Goal: Task Accomplishment & Management: Manage account settings

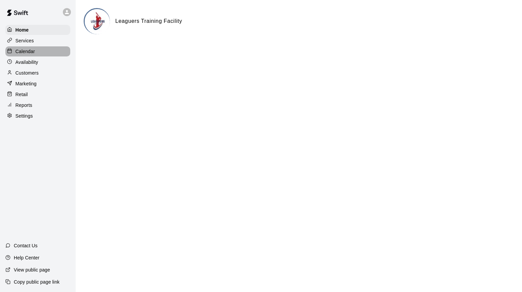
click at [29, 50] on p "Calendar" at bounding box center [25, 51] width 20 height 7
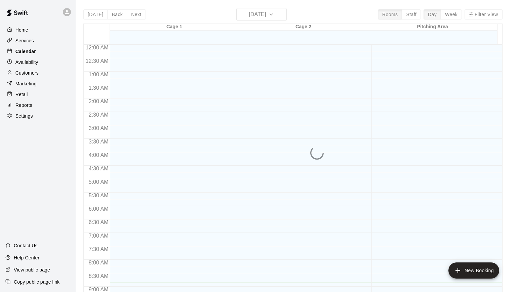
scroll to position [238, 0]
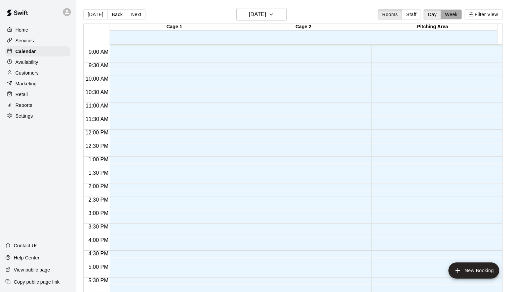
click at [461, 14] on button "Week" at bounding box center [451, 14] width 21 height 10
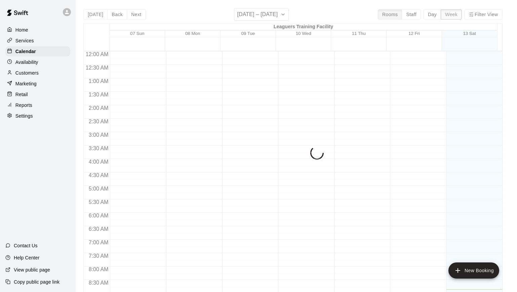
scroll to position [238, 0]
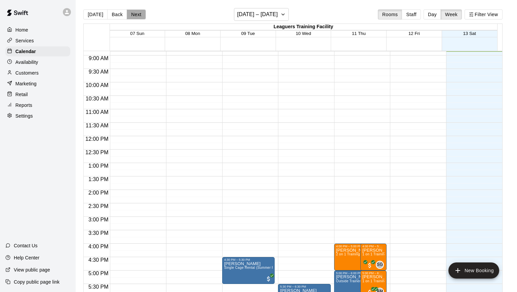
click at [134, 13] on button "Next" at bounding box center [136, 14] width 19 height 10
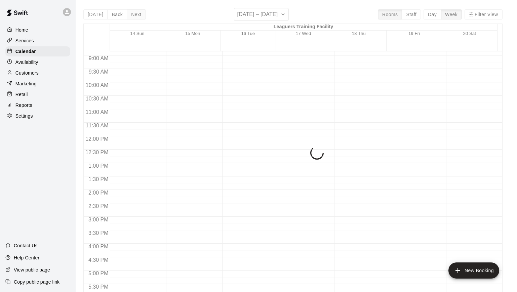
click at [134, 13] on button "Next" at bounding box center [136, 14] width 19 height 10
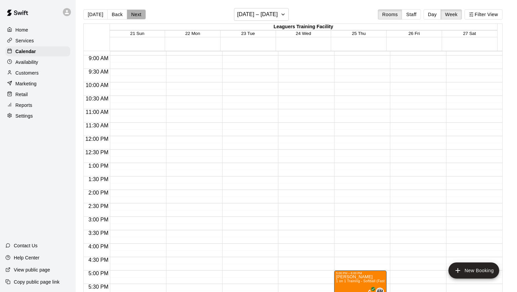
click at [134, 12] on button "Next" at bounding box center [136, 14] width 19 height 10
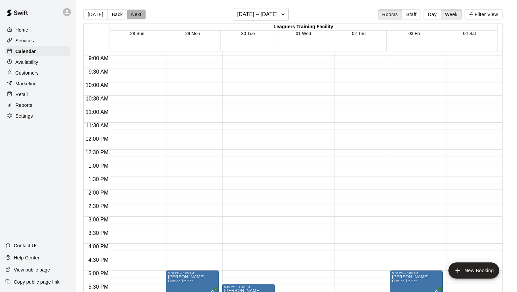
click at [134, 12] on button "Next" at bounding box center [136, 14] width 19 height 10
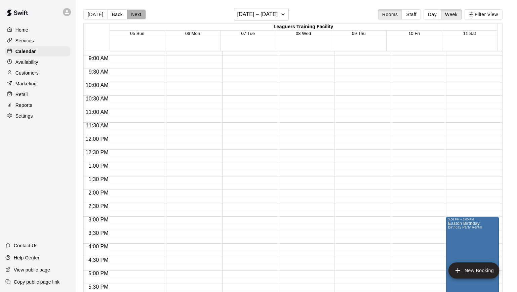
click at [134, 12] on button "Next" at bounding box center [136, 14] width 19 height 10
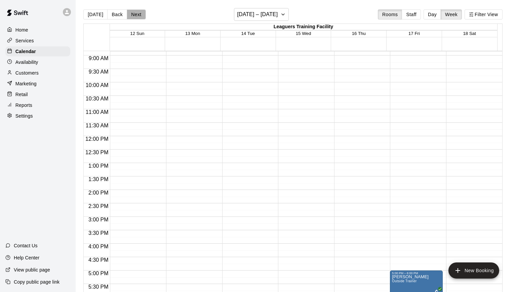
click at [134, 12] on button "Next" at bounding box center [136, 14] width 19 height 10
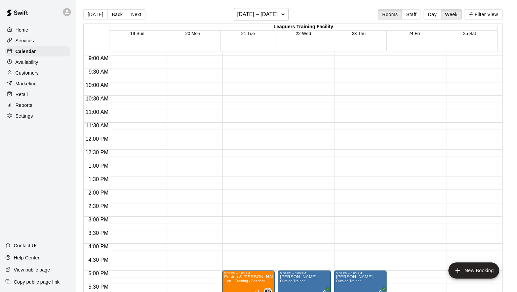
click at [134, 12] on button "Next" at bounding box center [136, 14] width 19 height 10
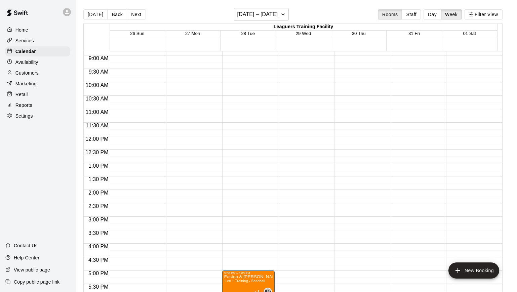
click at [134, 12] on button "Next" at bounding box center [136, 14] width 19 height 10
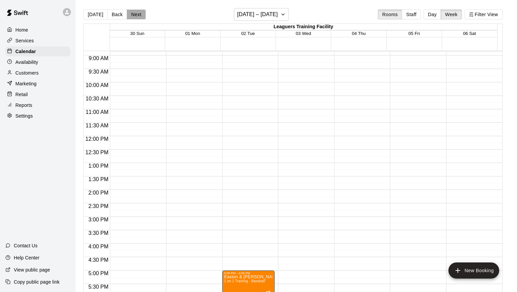
click at [134, 13] on button "Next" at bounding box center [136, 14] width 19 height 10
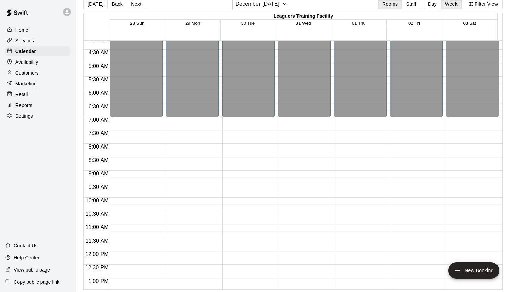
scroll to position [106, 0]
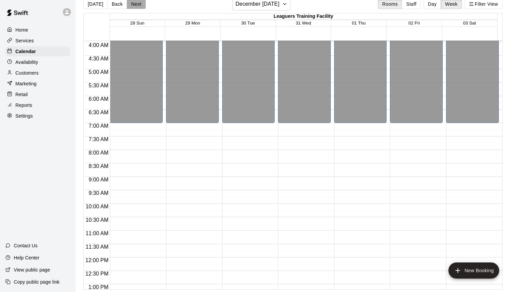
click at [137, 7] on button "Next" at bounding box center [136, 4] width 19 height 10
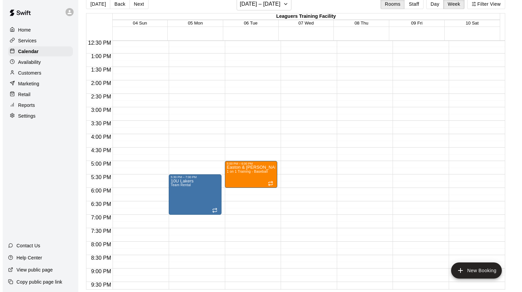
scroll to position [341, 0]
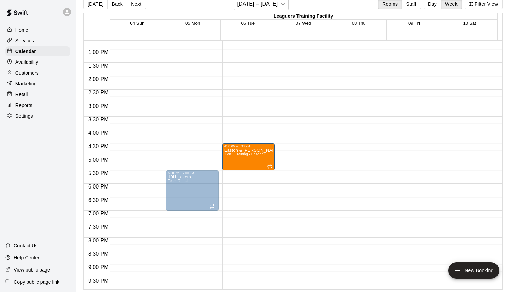
drag, startPoint x: 235, startPoint y: 166, endPoint x: 236, endPoint y: 154, distance: 12.1
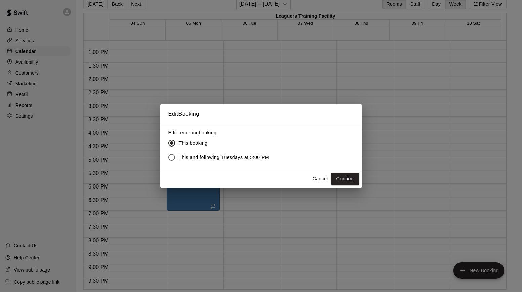
click at [189, 156] on span "This and following Tuesdays at 5:00 PM" at bounding box center [224, 157] width 90 height 7
click at [345, 178] on button "Confirm" at bounding box center [345, 179] width 28 height 12
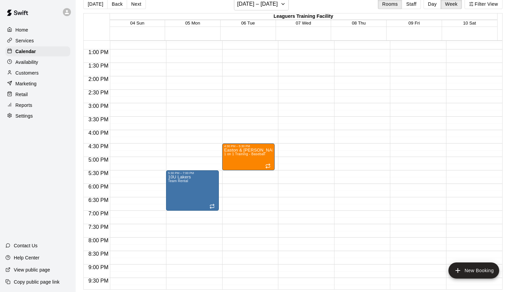
click at [191, 214] on div "12:00 AM – 7:00 AM Closed 5:30 PM – 7:00 PM 10U Lakers Team Rental 11:00 PM – 1…" at bounding box center [192, 23] width 53 height 646
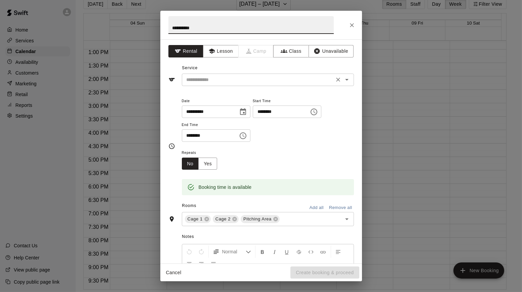
type input "**********"
click at [221, 80] on input "text" at bounding box center [258, 80] width 148 height 8
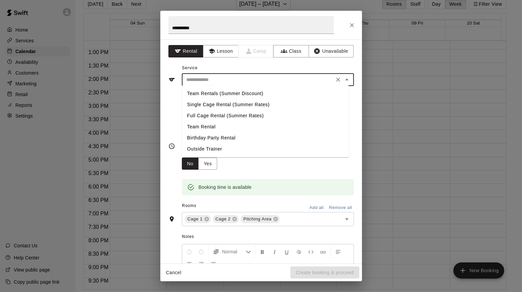
click at [207, 126] on li "Team Rental" at bounding box center [265, 126] width 167 height 11
type input "**********"
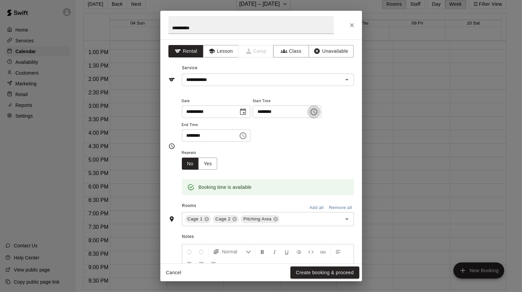
click at [318, 112] on icon "Choose time, selected time is 7:00 PM" at bounding box center [314, 112] width 8 height 8
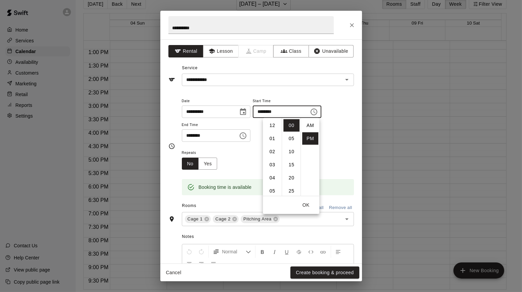
scroll to position [12, 0]
click at [271, 149] on li "09" at bounding box center [272, 152] width 16 height 12
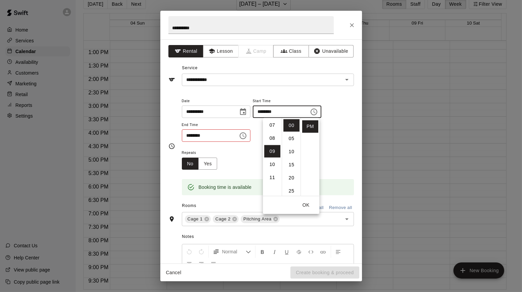
scroll to position [78, 0]
click at [272, 137] on li "07" at bounding box center [272, 139] width 16 height 12
type input "********"
click at [209, 134] on input "********" at bounding box center [208, 135] width 52 height 12
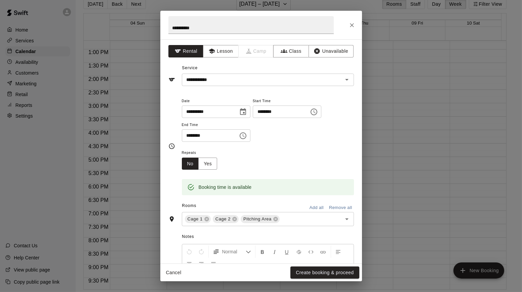
click at [247, 135] on icon "Choose time, selected time is 7:30 PM" at bounding box center [243, 136] width 8 height 8
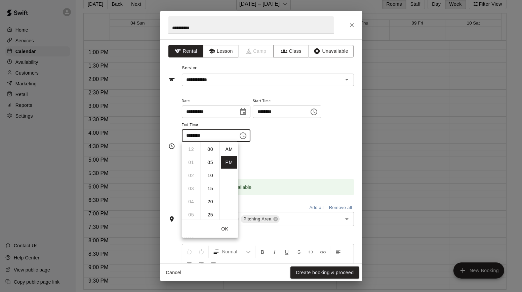
scroll to position [12, 0]
click at [190, 174] on li "09" at bounding box center [191, 176] width 16 height 12
click at [210, 148] on li "00" at bounding box center [210, 149] width 16 height 12
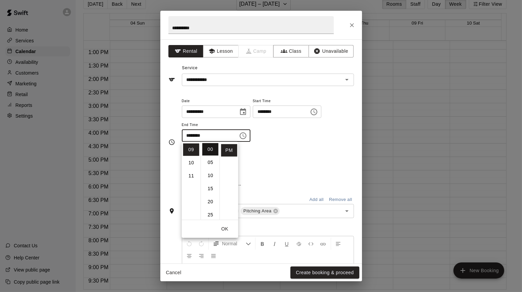
type input "********"
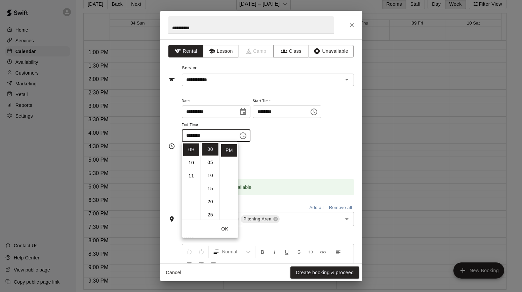
click at [278, 161] on div "Repeats No Yes" at bounding box center [268, 159] width 172 height 21
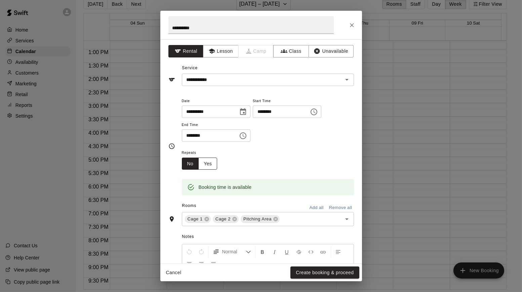
click at [212, 163] on button "Yes" at bounding box center [207, 164] width 19 height 12
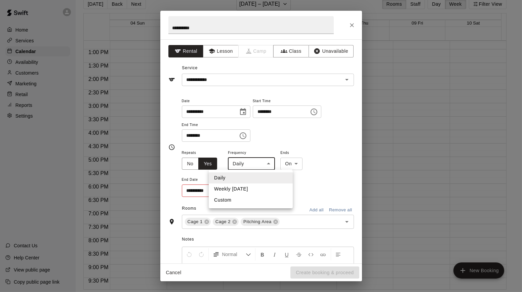
click at [263, 164] on body "Home Services Calendar Availability Customers Marketing Retail Reports Settings…" at bounding box center [261, 141] width 522 height 303
click at [232, 186] on li "Weekly [DATE]" at bounding box center [251, 189] width 84 height 11
type input "******"
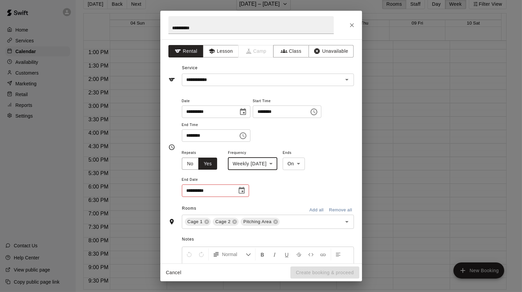
click at [307, 167] on body "Home Services Calendar Availability Customers Marketing Retail Reports Settings…" at bounding box center [261, 141] width 522 height 303
click at [307, 167] on div at bounding box center [261, 146] width 522 height 292
click at [240, 188] on icon "Choose date" at bounding box center [242, 190] width 6 height 7
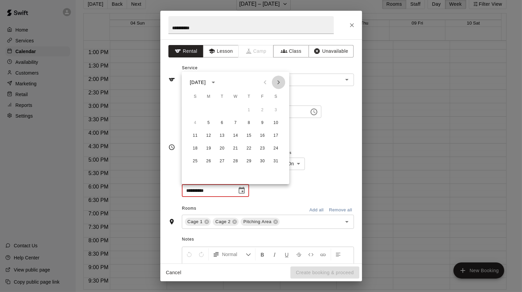
click at [276, 83] on icon "Next month" at bounding box center [279, 82] width 8 height 8
click at [208, 146] on button "20" at bounding box center [209, 149] width 12 height 12
type input "**********"
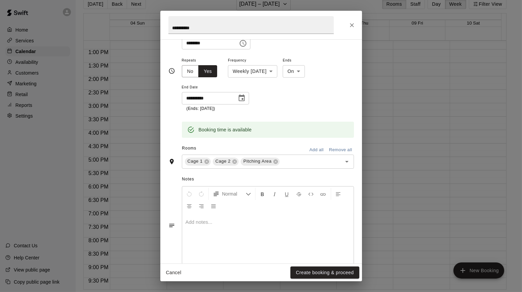
scroll to position [105, 0]
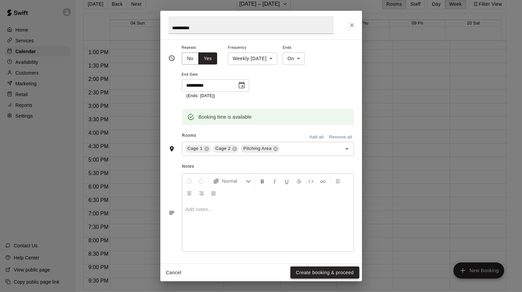
click at [314, 270] on button "Create booking & proceed" at bounding box center [325, 273] width 69 height 12
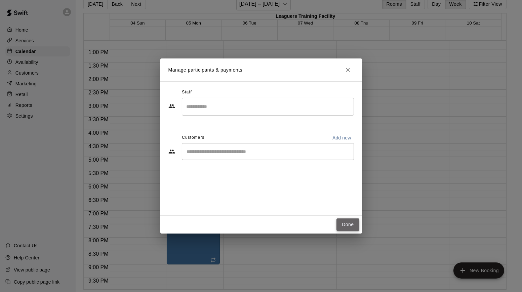
click at [349, 227] on button "Done" at bounding box center [348, 225] width 23 height 12
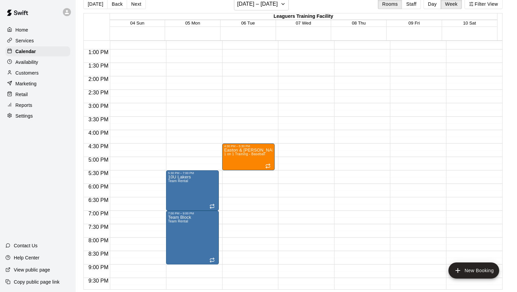
click at [240, 174] on div "12:00 AM – 7:00 AM Closed 4:30 PM – 5:30 PM Easton & [PERSON_NAME] 1 on 1 Train…" at bounding box center [248, 23] width 53 height 646
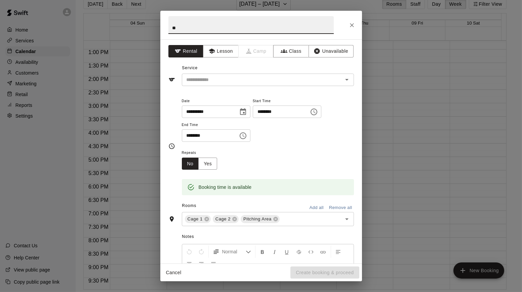
type input "*"
type input "**********"
click at [247, 136] on icon "Choose time, selected time is 6:00 PM" at bounding box center [243, 136] width 8 height 8
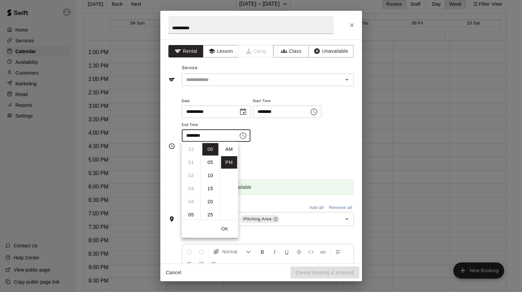
scroll to position [12, 0]
click at [192, 187] on li "09" at bounding box center [191, 189] width 16 height 12
type input "********"
click at [293, 156] on div "Repeats No Yes" at bounding box center [268, 159] width 172 height 21
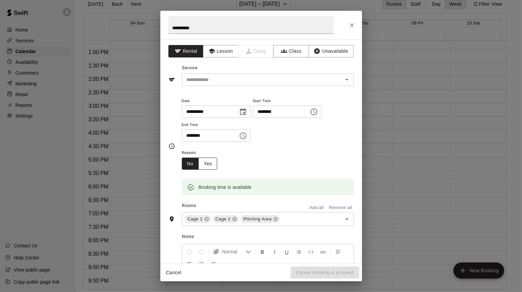
click at [214, 161] on button "Yes" at bounding box center [207, 164] width 19 height 12
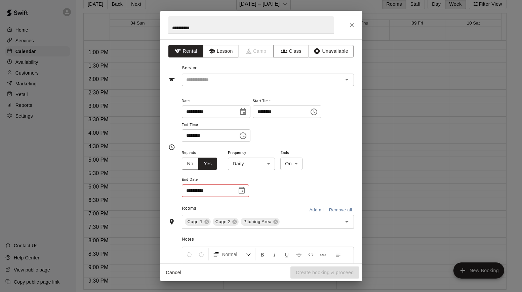
click at [260, 163] on body "Home Services Calendar Availability Customers Marketing Retail Reports Settings…" at bounding box center [261, 141] width 522 height 303
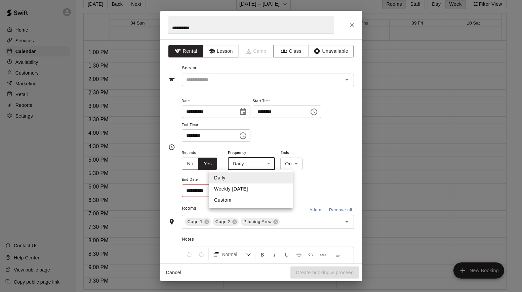
click at [234, 188] on li "Weekly [DATE]" at bounding box center [251, 189] width 84 height 11
type input "******"
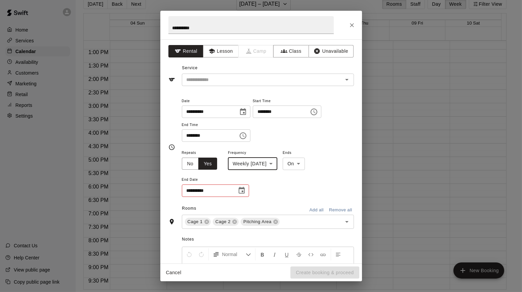
click at [239, 190] on icon "Choose date" at bounding box center [242, 191] width 8 height 8
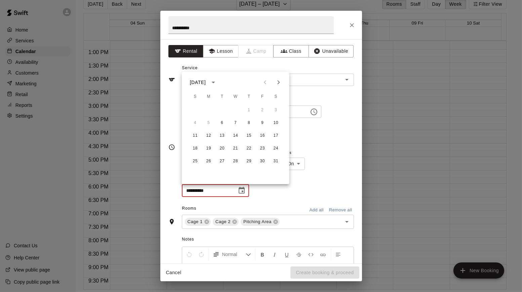
click at [280, 82] on icon "Next month" at bounding box center [279, 82] width 8 height 8
click at [221, 148] on button "21" at bounding box center [222, 149] width 12 height 12
type input "**********"
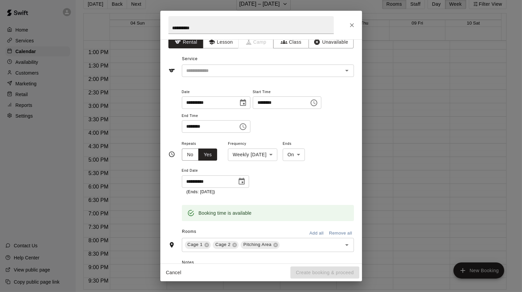
scroll to position [0, 0]
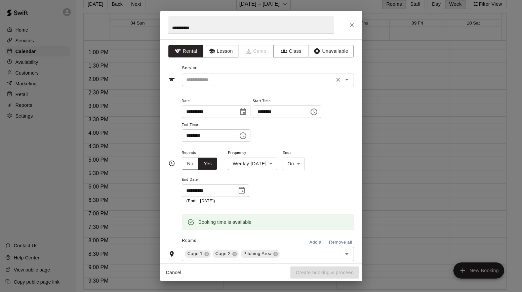
click at [249, 81] on input "text" at bounding box center [258, 80] width 148 height 8
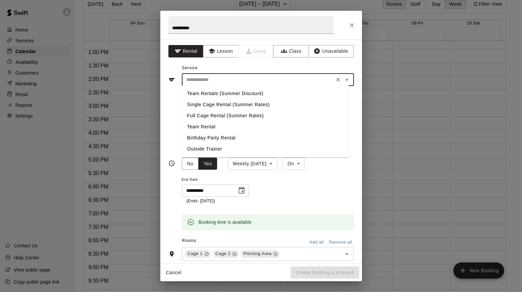
click at [210, 125] on li "Team Rental" at bounding box center [265, 126] width 167 height 11
type input "**********"
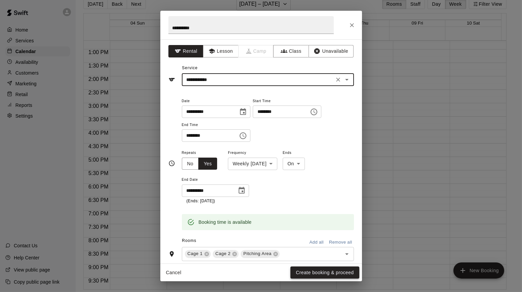
click at [311, 271] on button "Create booking & proceed" at bounding box center [325, 273] width 69 height 12
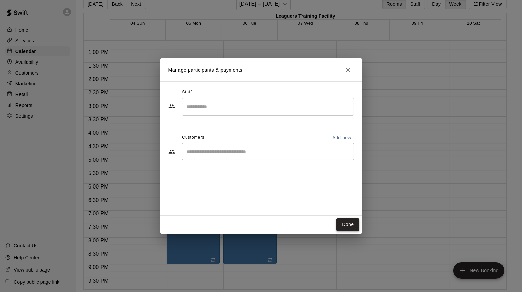
click at [351, 222] on button "Done" at bounding box center [348, 225] width 23 height 12
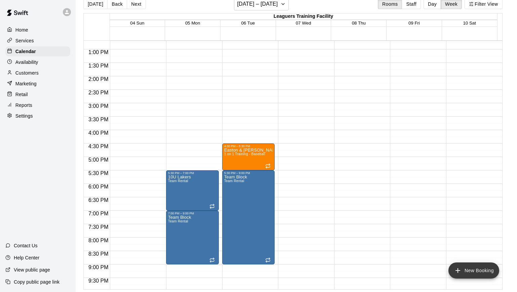
click at [470, 273] on button "New Booking" at bounding box center [474, 271] width 51 height 16
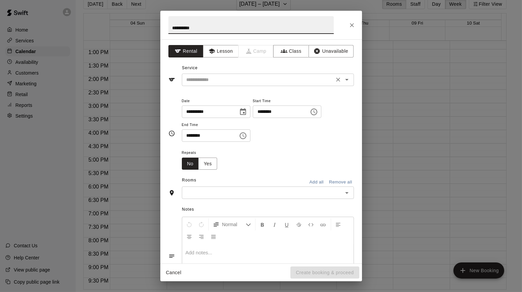
type input "**********"
click at [217, 80] on input "text" at bounding box center [258, 80] width 148 height 8
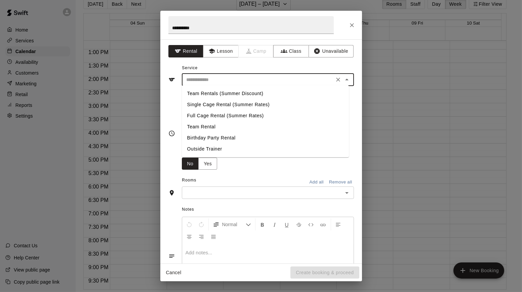
click at [201, 127] on li "Team Rental" at bounding box center [265, 126] width 167 height 11
type input "**********"
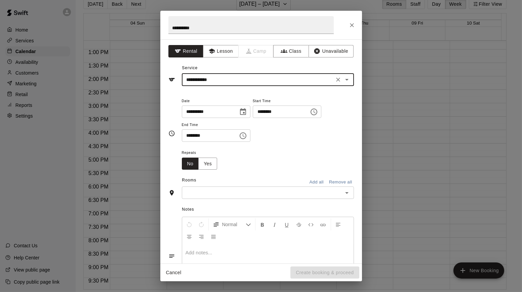
click at [247, 111] on icon "Choose date, selected date is Jan 10, 2026" at bounding box center [243, 112] width 8 height 8
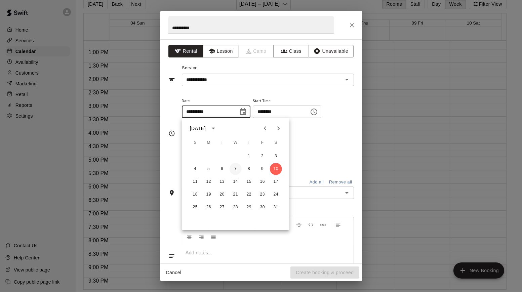
click at [234, 168] on button "7" at bounding box center [236, 169] width 12 height 12
type input "**********"
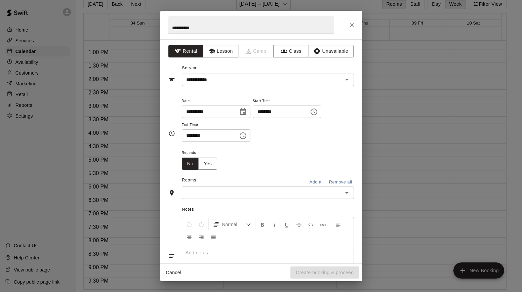
click at [318, 113] on icon "Choose time, selected time is 8:00 AM" at bounding box center [314, 112] width 8 height 8
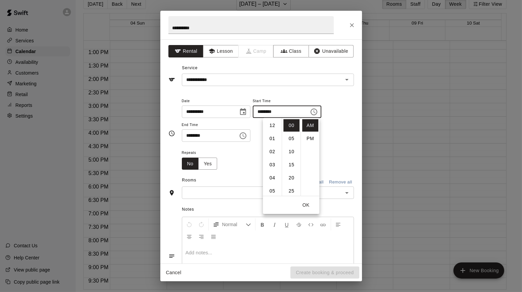
scroll to position [105, 0]
click at [271, 146] on li "05" at bounding box center [272, 150] width 16 height 12
click at [285, 166] on li "30" at bounding box center [292, 170] width 16 height 12
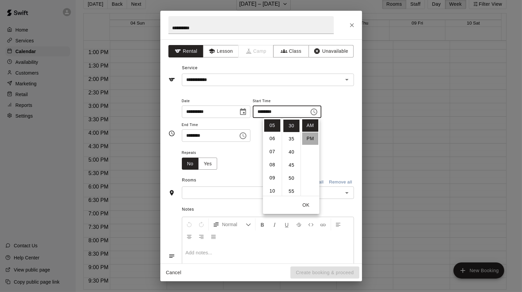
click at [308, 139] on li "PM" at bounding box center [310, 139] width 16 height 12
type input "********"
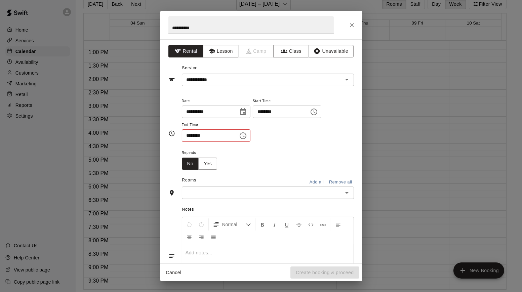
click at [247, 136] on icon "Choose time, selected time is 8:30 AM" at bounding box center [243, 136] width 8 height 8
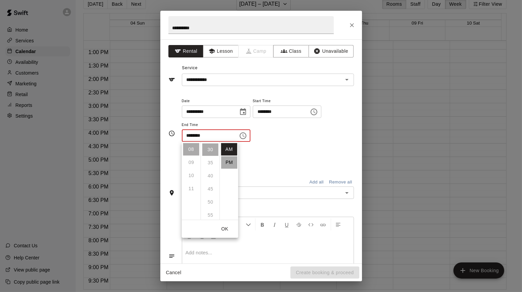
click at [229, 160] on li "PM" at bounding box center [229, 162] width 16 height 12
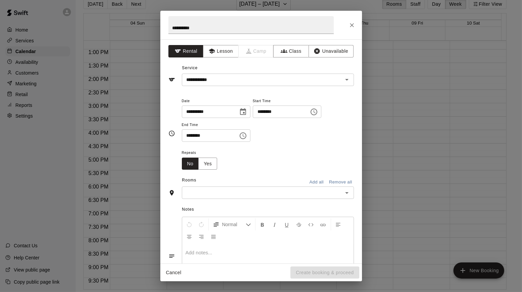
scroll to position [12, 0]
click at [188, 136] on input "********" at bounding box center [208, 135] width 52 height 12
click at [247, 135] on icon "Choose time, selected time is 8:30 PM" at bounding box center [243, 136] width 8 height 8
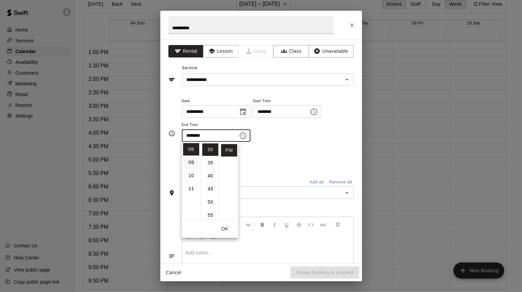
click at [190, 163] on li "09" at bounding box center [191, 162] width 16 height 12
click at [210, 148] on li "00" at bounding box center [210, 149] width 16 height 12
type input "********"
click at [287, 162] on div "Repeats No Yes" at bounding box center [268, 159] width 172 height 21
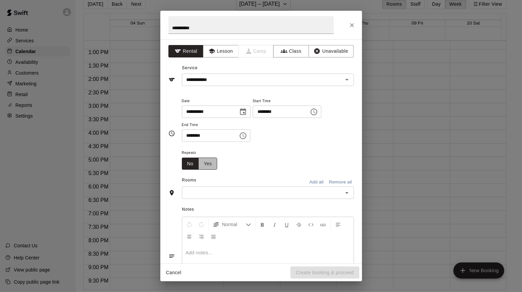
click at [203, 161] on button "Yes" at bounding box center [207, 164] width 19 height 12
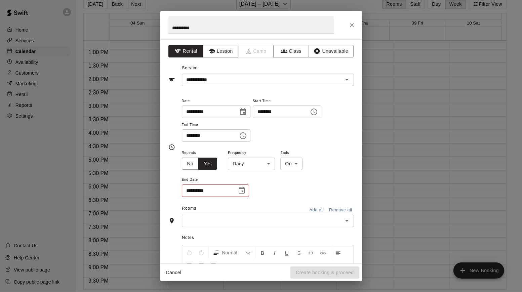
click at [255, 164] on body "Home Services Calendar Availability Customers Marketing Retail Reports Settings…" at bounding box center [261, 141] width 522 height 303
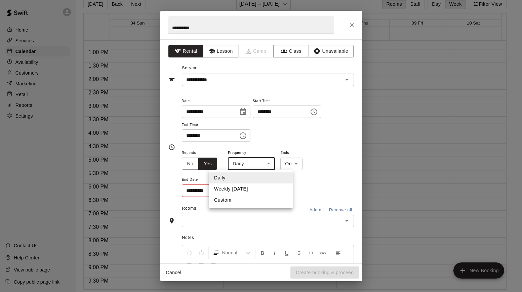
click at [238, 189] on li "Weekly [DATE]" at bounding box center [251, 189] width 84 height 11
type input "******"
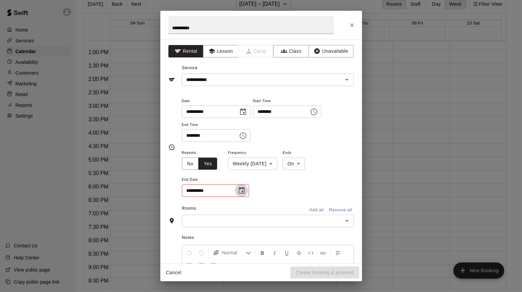
click at [241, 190] on icon "Choose date" at bounding box center [242, 191] width 8 height 8
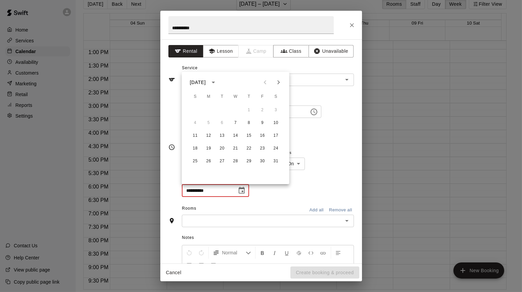
click at [277, 83] on icon "Next month" at bounding box center [278, 82] width 2 height 4
click at [233, 151] on button "22" at bounding box center [236, 149] width 12 height 12
type input "**********"
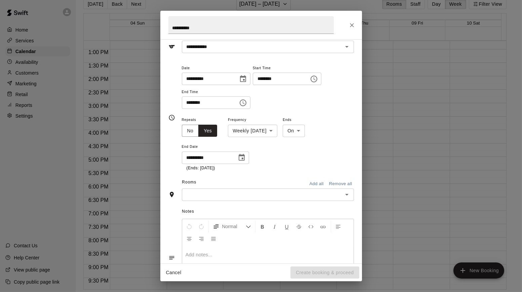
scroll to position [78, 0]
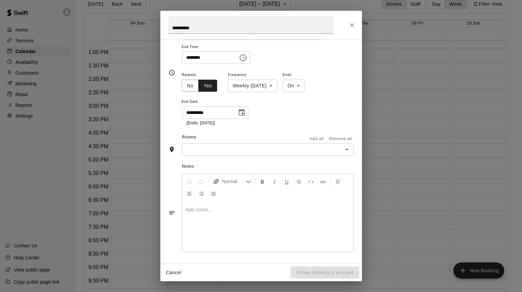
click at [308, 141] on button "Add all" at bounding box center [317, 139] width 22 height 10
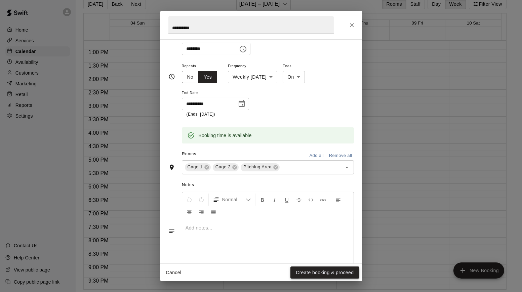
scroll to position [91, 0]
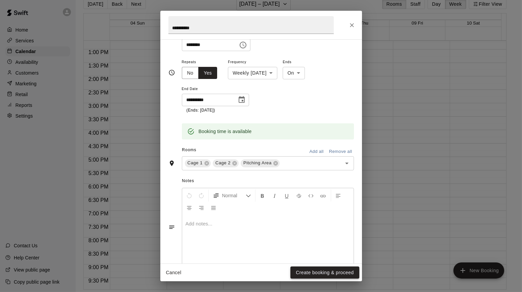
click at [317, 272] on button "Create booking & proceed" at bounding box center [325, 273] width 69 height 12
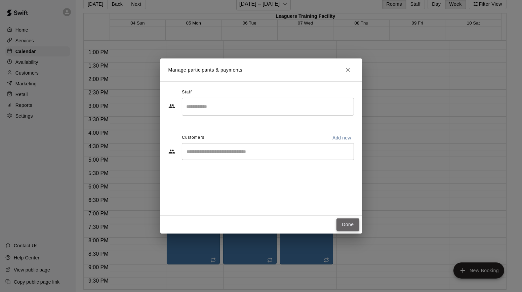
click at [347, 225] on button "Done" at bounding box center [348, 225] width 23 height 12
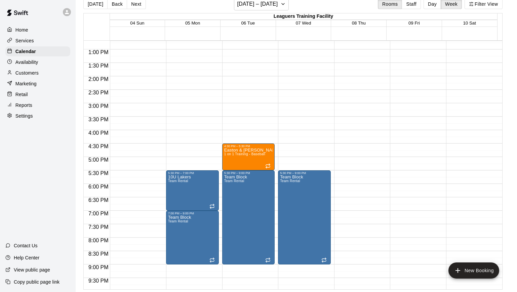
click at [355, 176] on div "12:00 AM – 7:00 AM Closed 11:00 PM – 11:59 PM Closed" at bounding box center [360, 23] width 53 height 646
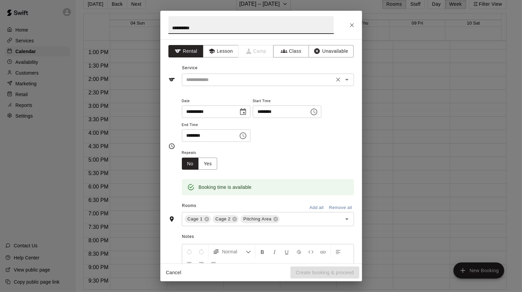
type input "**********"
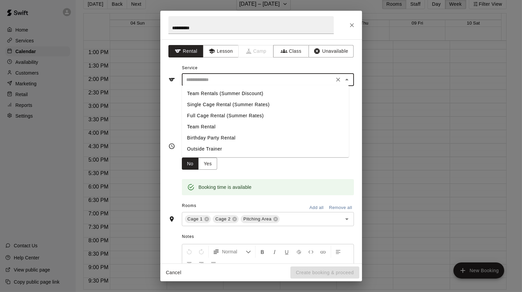
click at [232, 78] on input "text" at bounding box center [258, 80] width 148 height 8
click at [203, 125] on li "Team Rental" at bounding box center [265, 126] width 167 height 11
type input "**********"
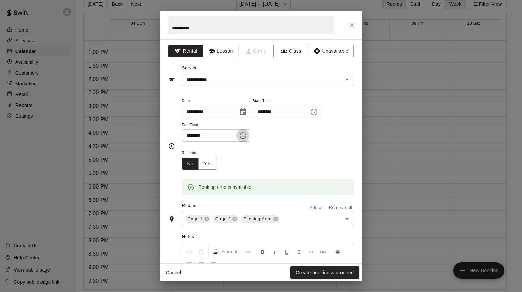
click at [247, 135] on icon "Choose time, selected time is 6:00 PM" at bounding box center [243, 136] width 8 height 8
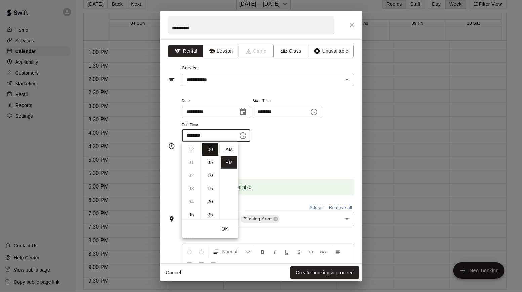
scroll to position [12, 0]
click at [189, 187] on li "09" at bounding box center [191, 189] width 16 height 12
type input "********"
click at [268, 157] on div "Repeats No Yes" at bounding box center [268, 159] width 172 height 21
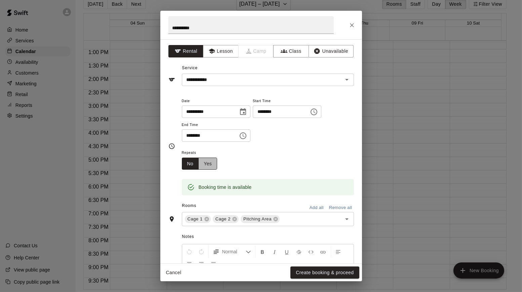
click at [208, 162] on button "Yes" at bounding box center [207, 164] width 19 height 12
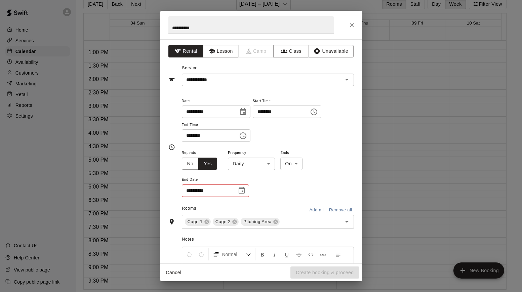
click at [265, 164] on body "Home Services Calendar Availability Customers Marketing Retail Reports Settings…" at bounding box center [261, 141] width 522 height 303
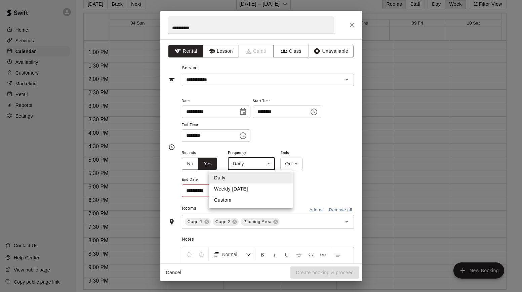
click at [232, 187] on li "Weekly [DATE]" at bounding box center [251, 189] width 84 height 11
type input "******"
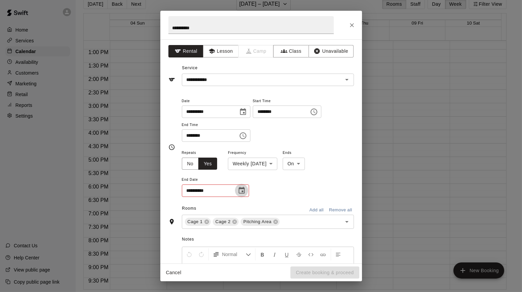
click at [240, 188] on icon "Choose date" at bounding box center [242, 190] width 6 height 7
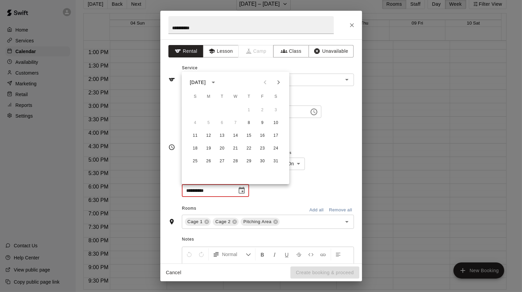
click at [278, 80] on icon "Next month" at bounding box center [279, 82] width 8 height 8
click at [251, 148] on button "23" at bounding box center [249, 149] width 12 height 12
type input "**********"
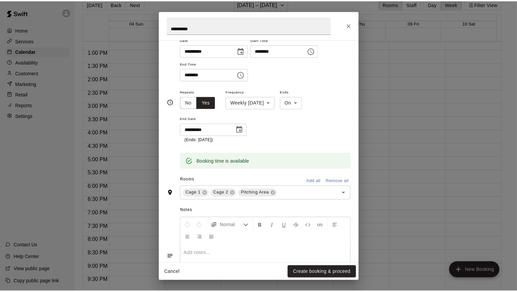
scroll to position [105, 0]
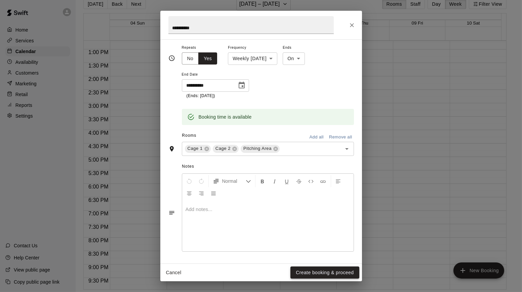
click at [320, 271] on button "Create booking & proceed" at bounding box center [325, 273] width 69 height 12
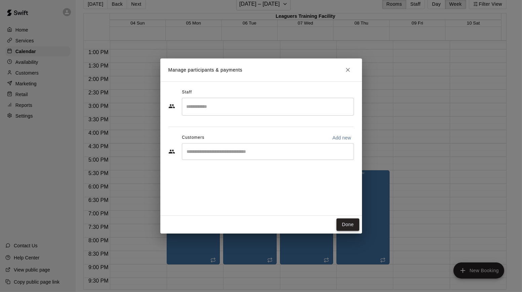
click at [346, 224] on button "Done" at bounding box center [348, 225] width 23 height 12
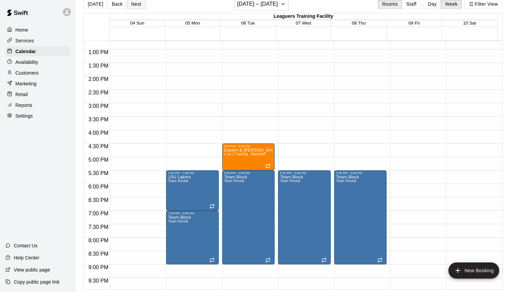
click at [136, 5] on button "Next" at bounding box center [136, 4] width 19 height 10
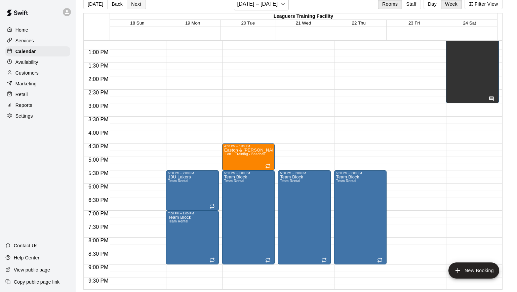
click at [136, 5] on button "Next" at bounding box center [136, 4] width 19 height 10
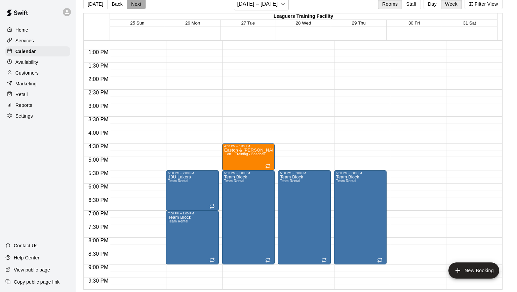
click at [136, 5] on button "Next" at bounding box center [136, 4] width 19 height 10
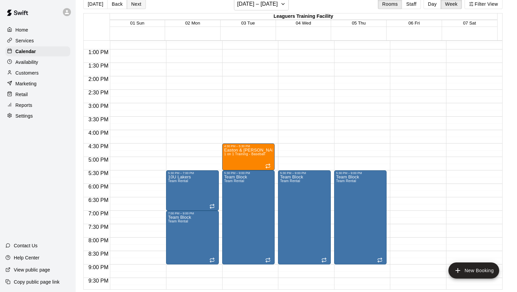
click at [136, 5] on button "Next" at bounding box center [136, 4] width 19 height 10
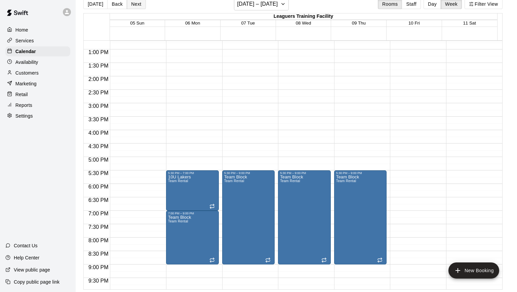
click at [136, 5] on button "Next" at bounding box center [136, 4] width 19 height 10
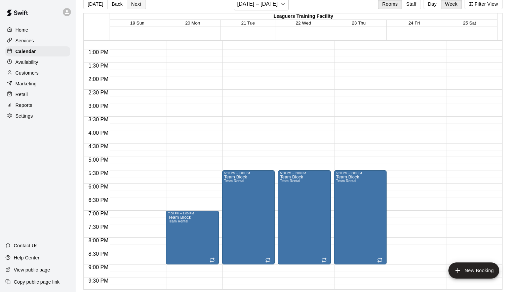
click at [136, 5] on button "Next" at bounding box center [136, 4] width 19 height 10
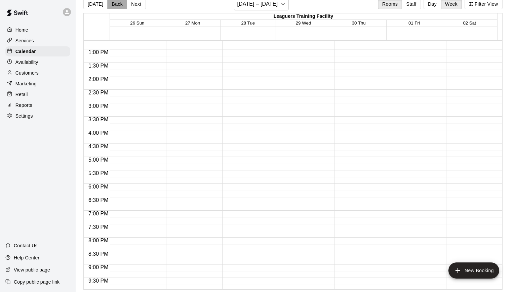
click at [115, 6] on button "Back" at bounding box center [117, 4] width 20 height 10
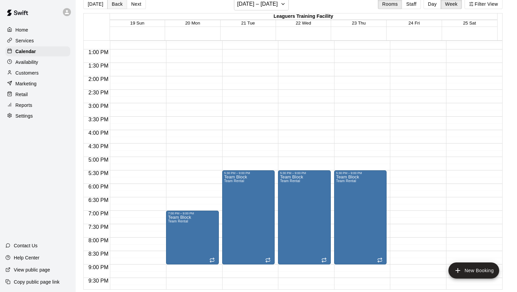
click at [115, 6] on button "Back" at bounding box center [117, 4] width 20 height 10
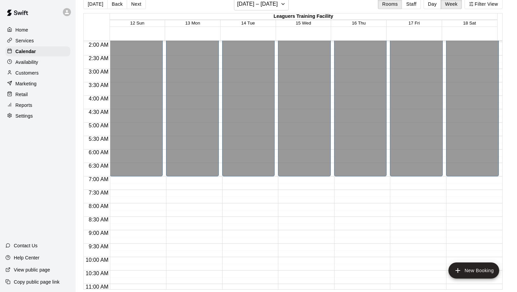
scroll to position [0, 0]
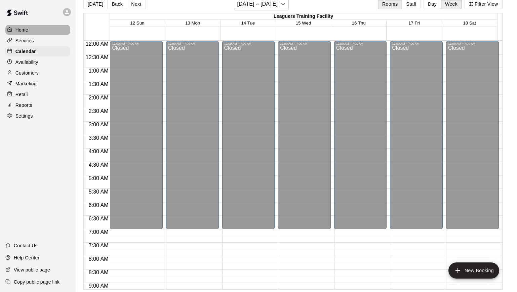
click at [15, 27] on p "Home" at bounding box center [21, 30] width 13 height 7
